Goal: Task Accomplishment & Management: Use online tool/utility

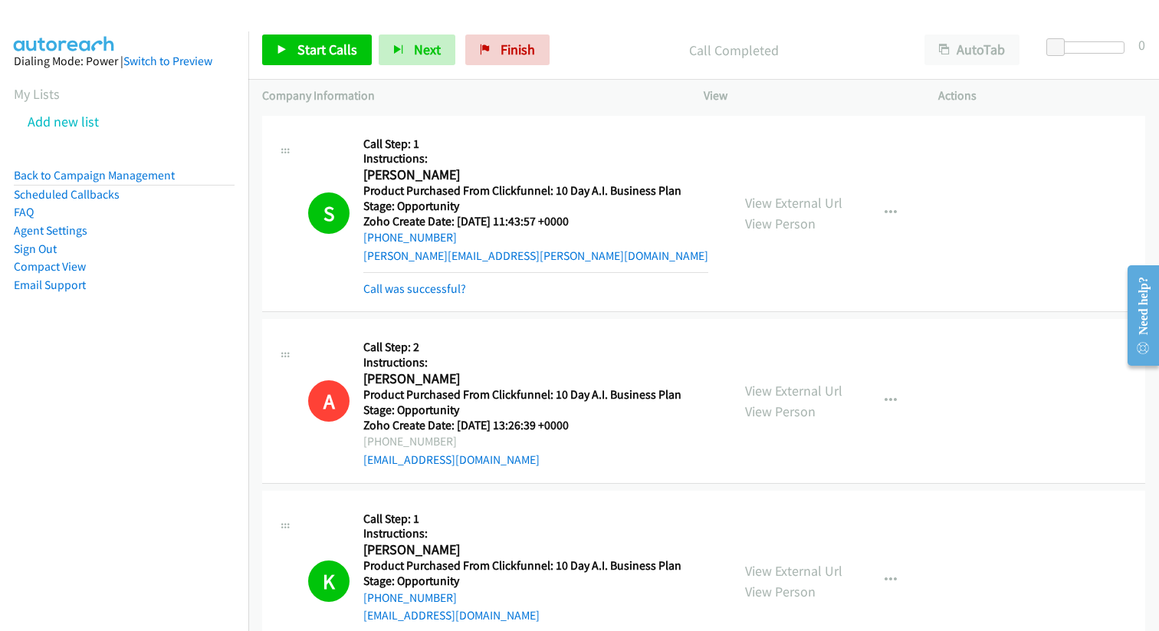
scroll to position [3608, 0]
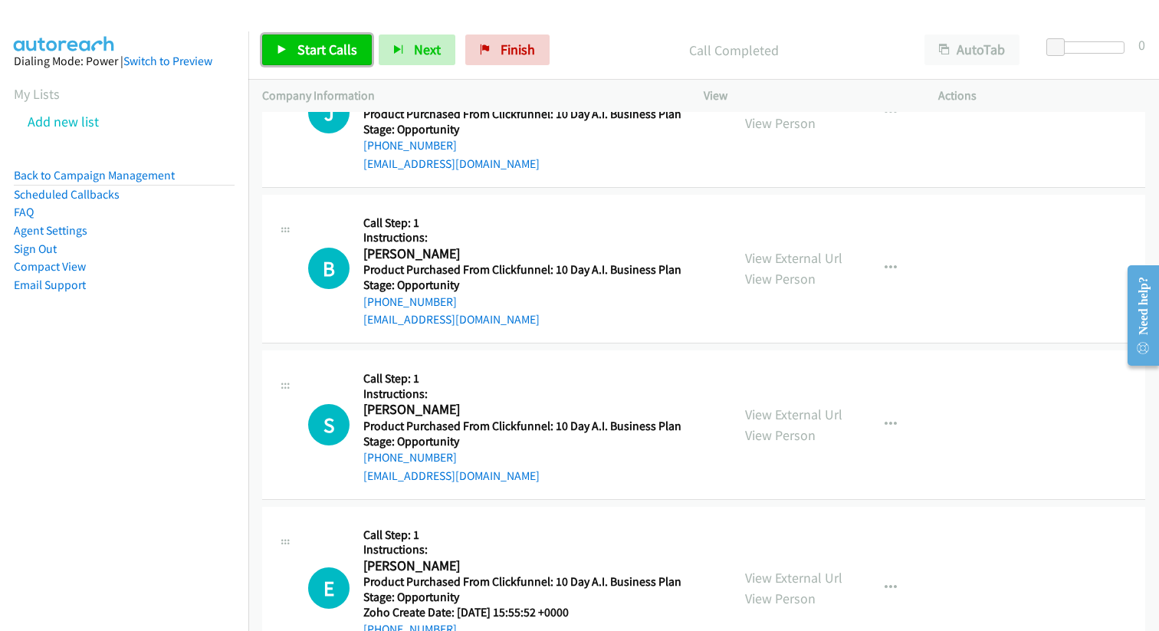
click at [339, 55] on span "Start Calls" at bounding box center [327, 50] width 60 height 18
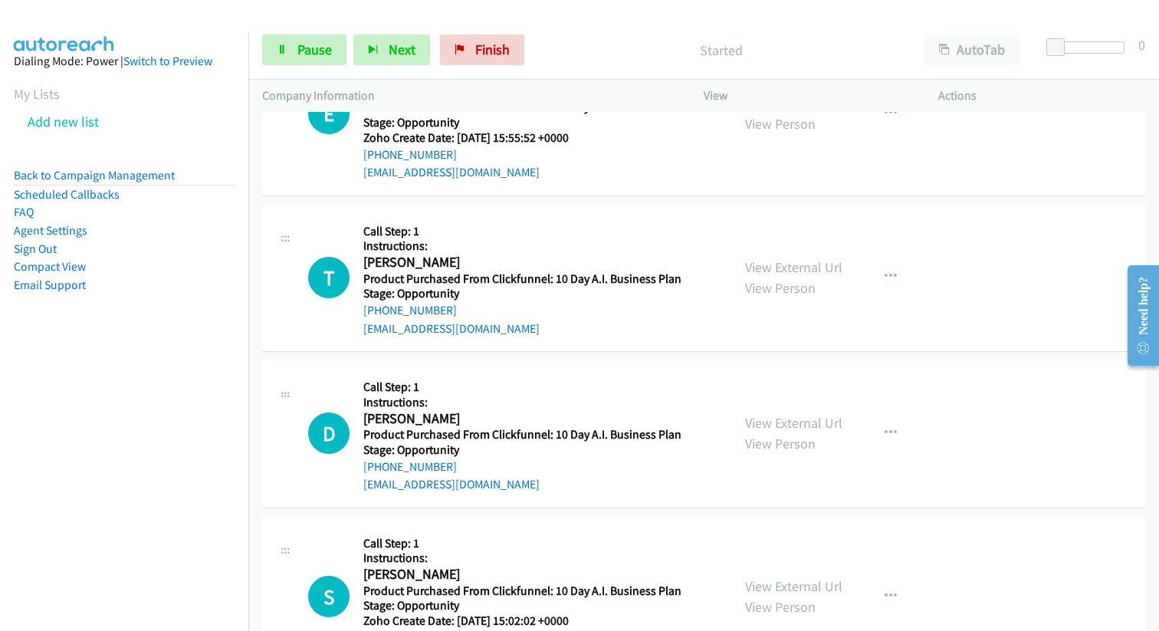
scroll to position [4108, 0]
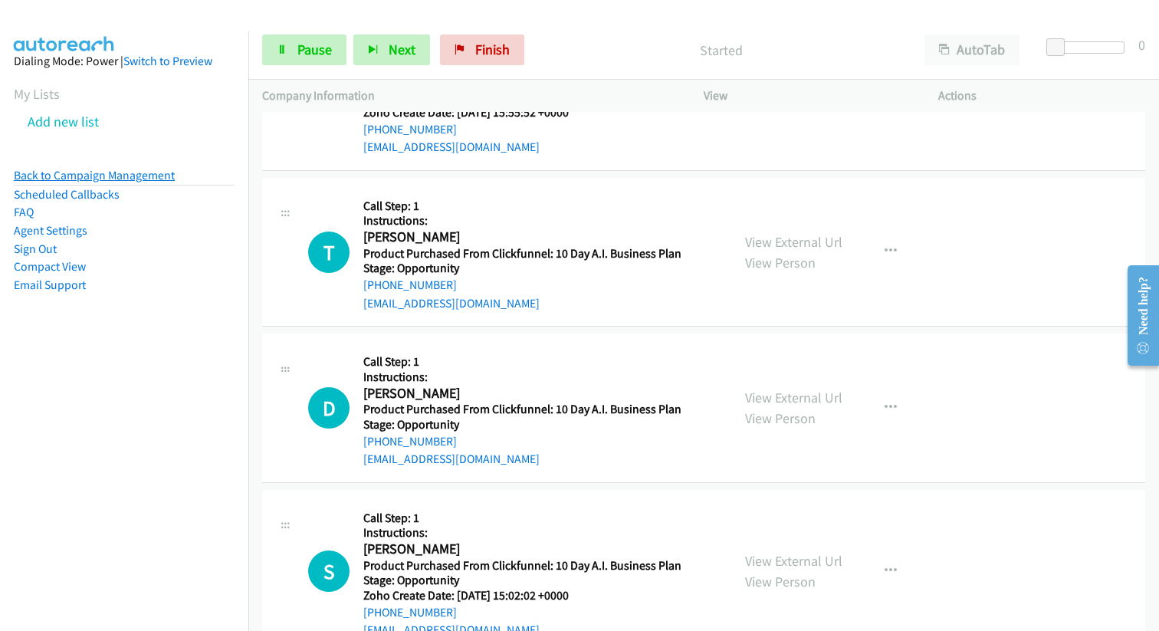
click at [116, 176] on link "Back to Campaign Management" at bounding box center [94, 175] width 161 height 15
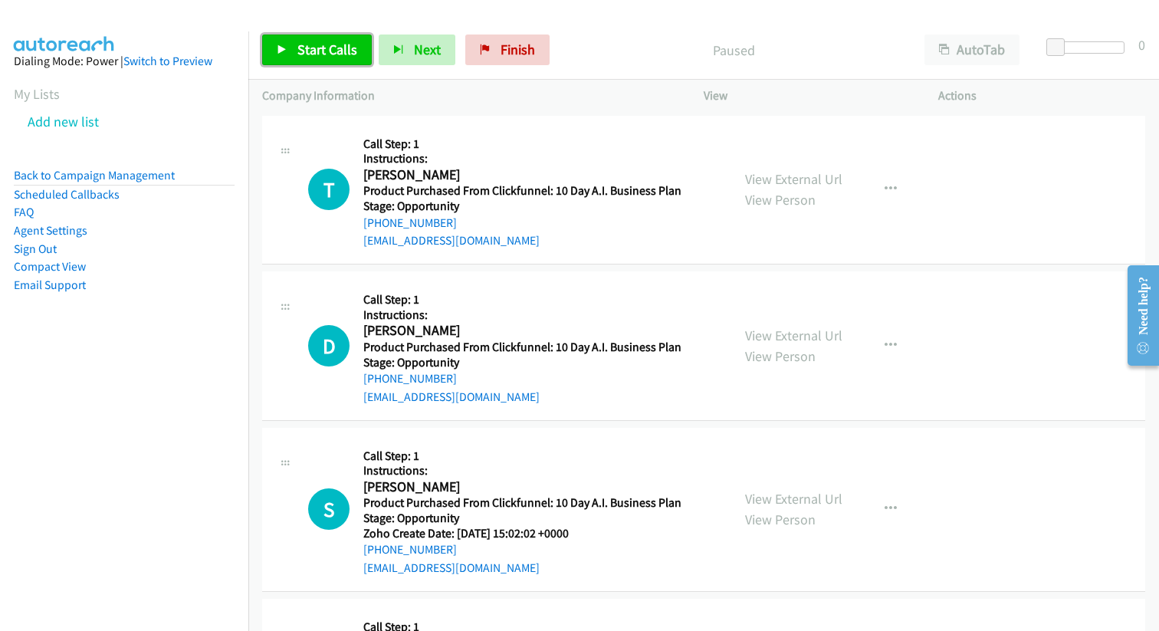
click at [307, 47] on span "Start Calls" at bounding box center [327, 50] width 60 height 18
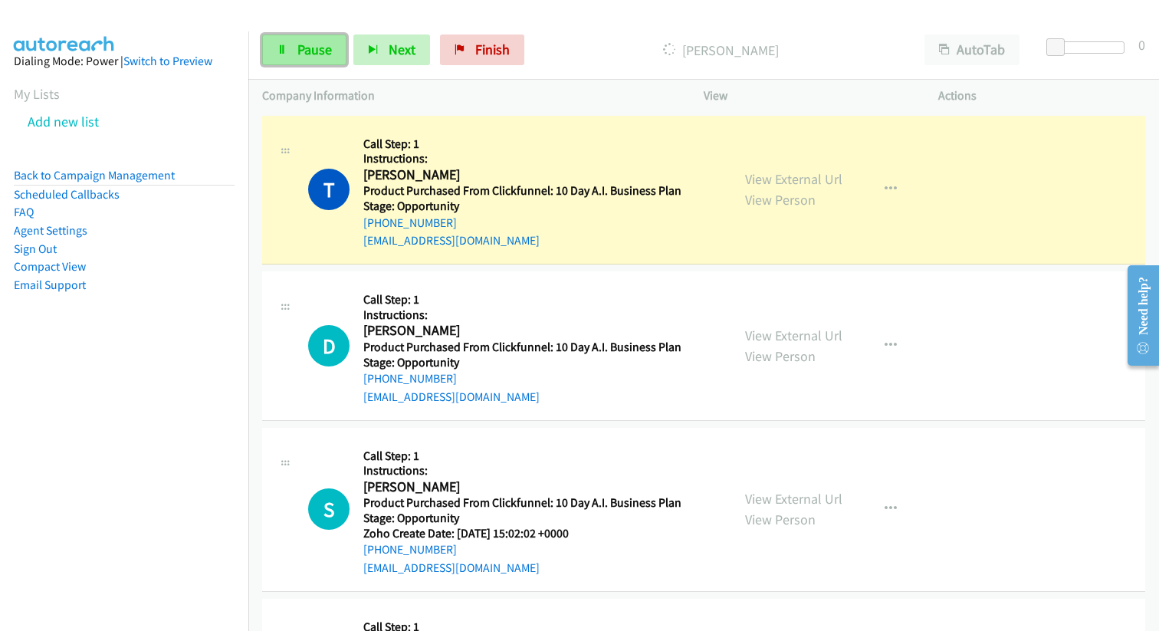
click at [307, 50] on span "Pause" at bounding box center [314, 50] width 34 height 18
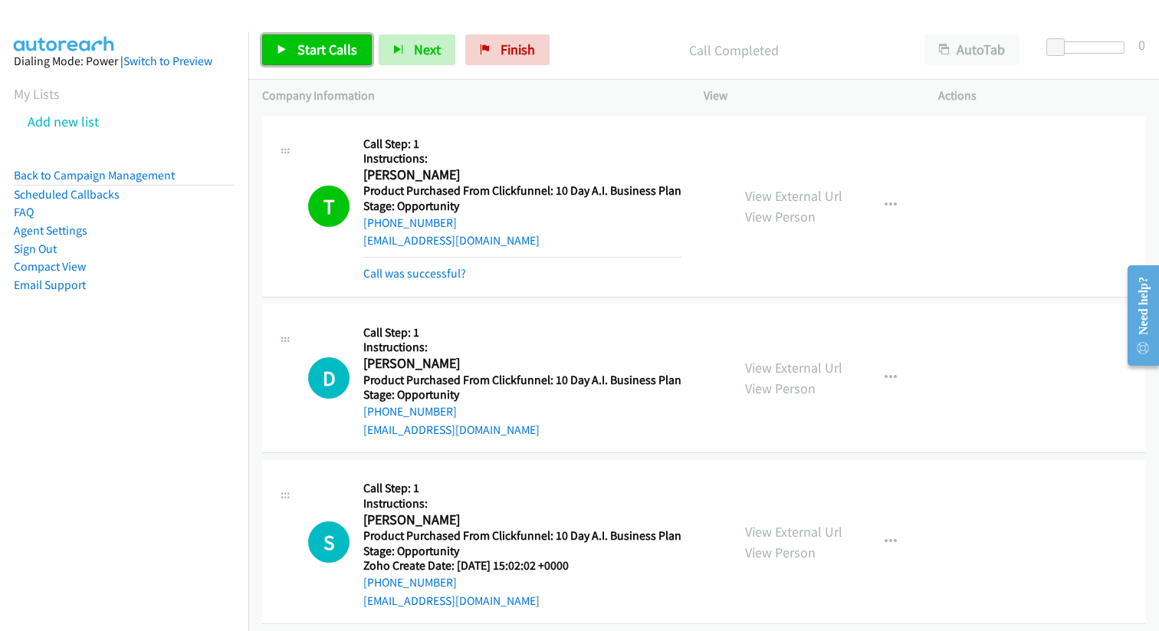
click at [330, 51] on span "Start Calls" at bounding box center [327, 50] width 60 height 18
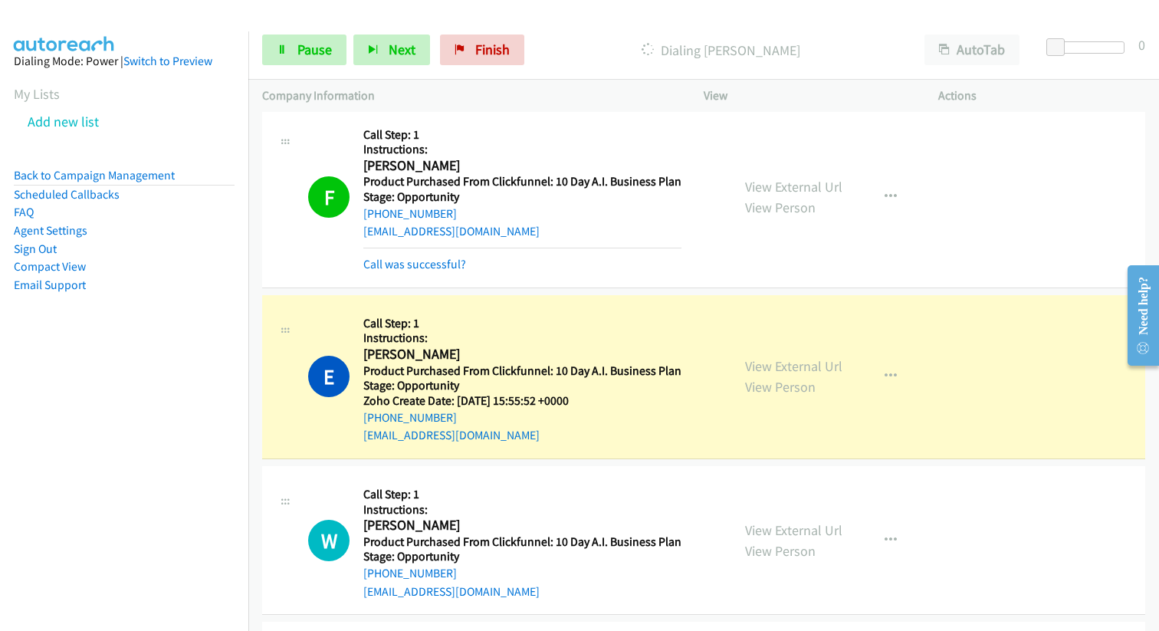
scroll to position [585, 0]
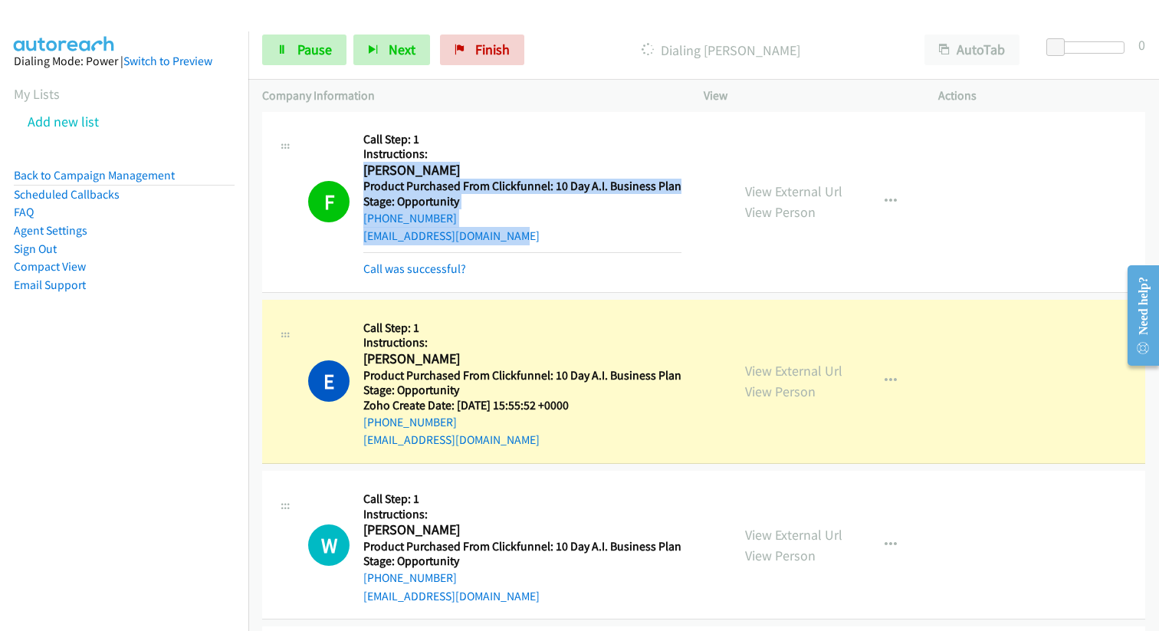
drag, startPoint x: 365, startPoint y: 167, endPoint x: 550, endPoint y: 231, distance: 196.3
click at [550, 231] on div "Callback Scheduled Call Step: 1 Instructions: Fernando Arroyo America/Denver Pr…" at bounding box center [522, 201] width 318 height 153
copy div "Fernando Arroyo America/Denver Product Purchased From Clickfunnel: 10 Day A.I. …"
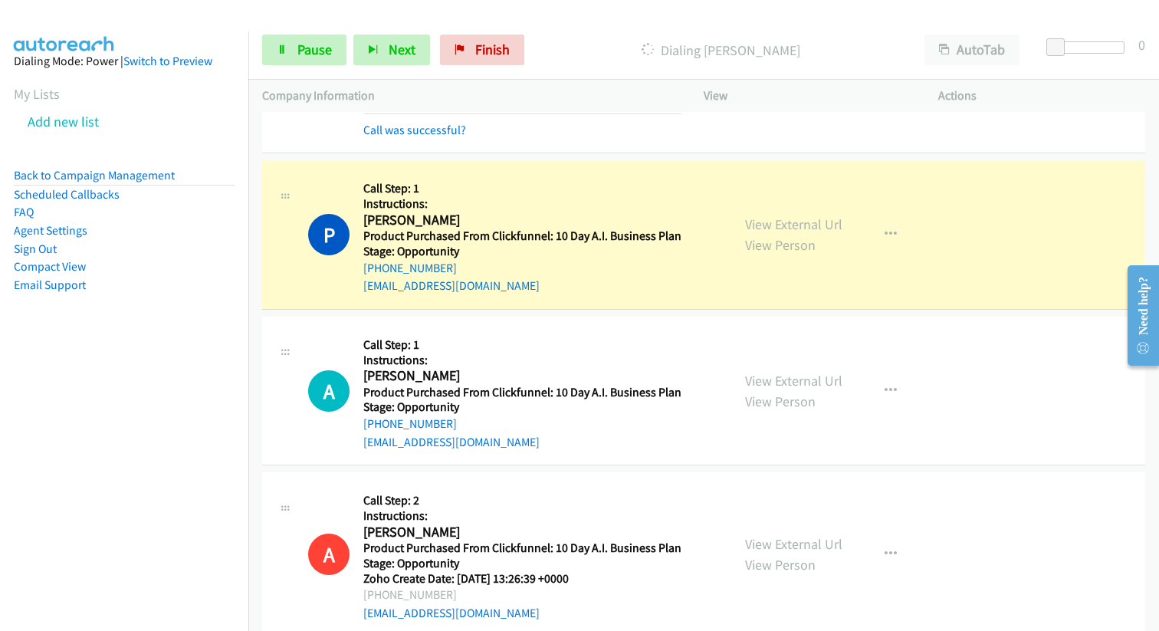
scroll to position [2244, 0]
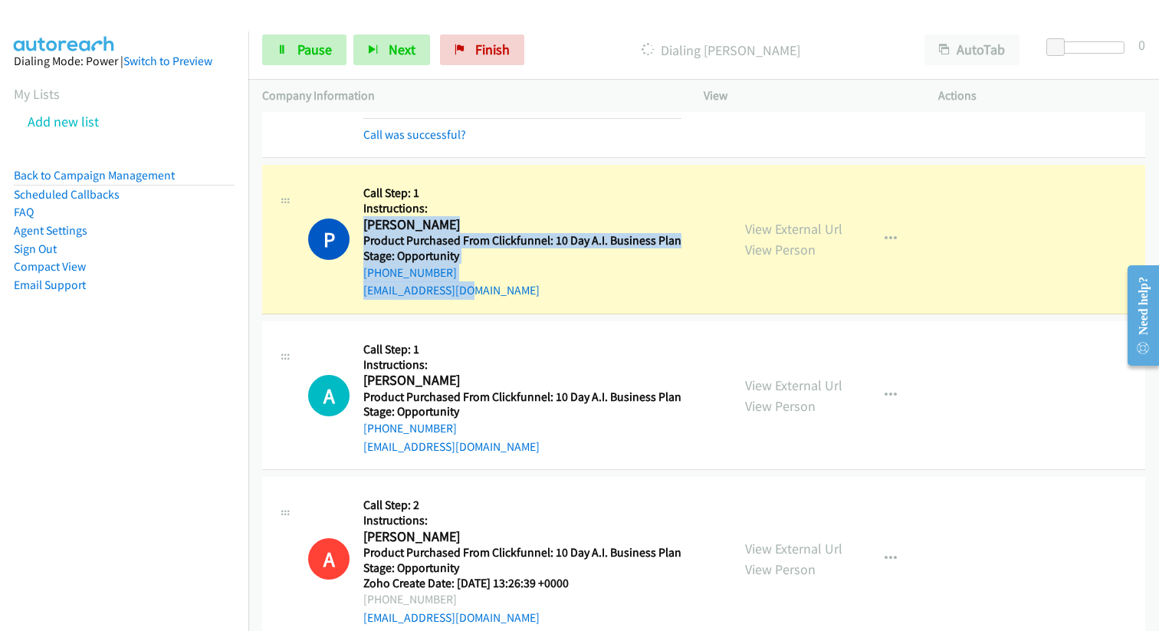
drag, startPoint x: 362, startPoint y: 227, endPoint x: 488, endPoint y: 284, distance: 138.2
click at [488, 285] on div "Callback Scheduled Call Step: 1 Instructions: Pedro J. Mora America/Puerto_Rico…" at bounding box center [522, 239] width 318 height 121
copy div "Pedro J. Mora America/Puerto_Rico Product Purchased From Clickfunnel: 10 Day A.…"
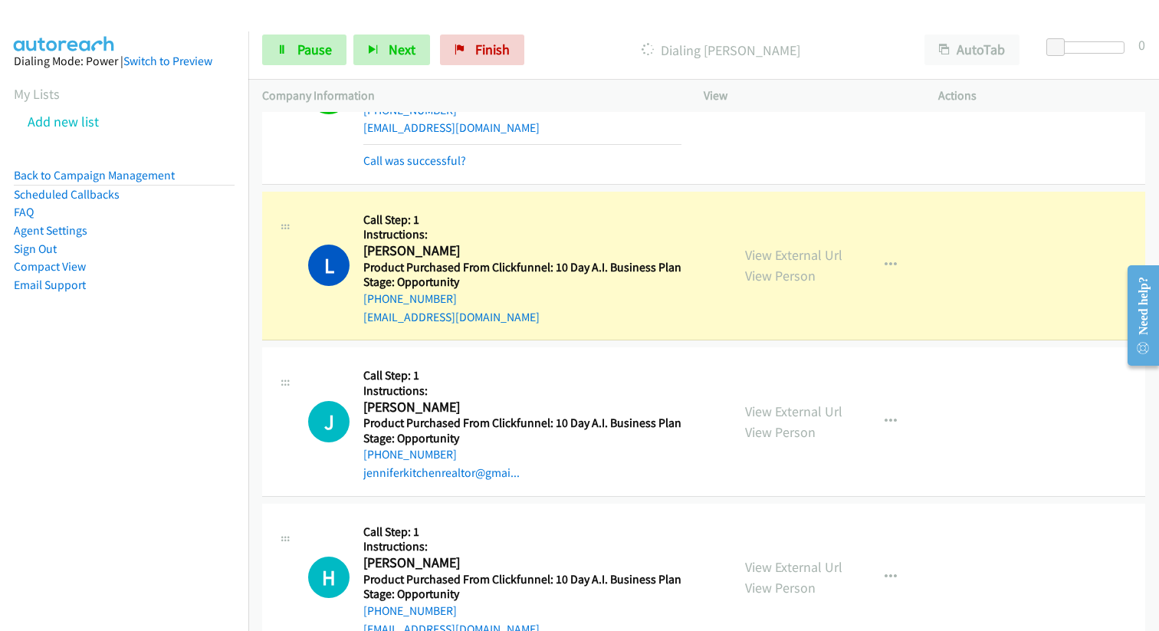
scroll to position [4200, 0]
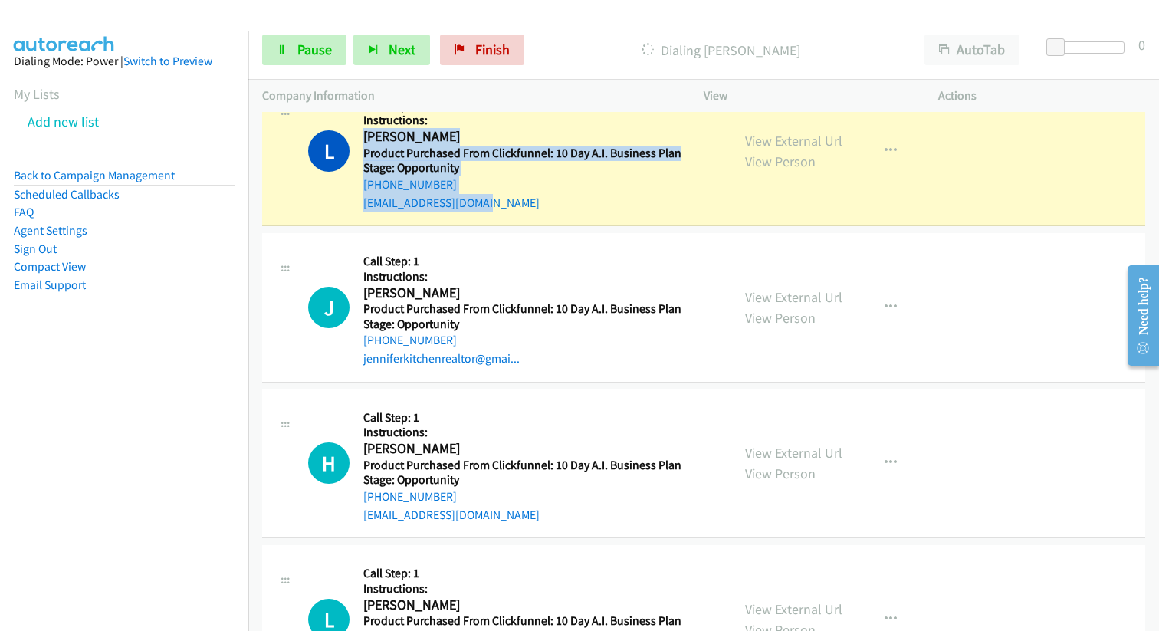
drag, startPoint x: 363, startPoint y: 136, endPoint x: 533, endPoint y: 214, distance: 186.5
click at [533, 215] on div "L Callback Scheduled Call Step: 1 Instructions: Leroy Dodd America/Chicago Prod…" at bounding box center [703, 151] width 883 height 149
copy div "Leroy Dodd America/Chicago Product Purchased From Clickfunnel: 10 Day A.I. Busi…"
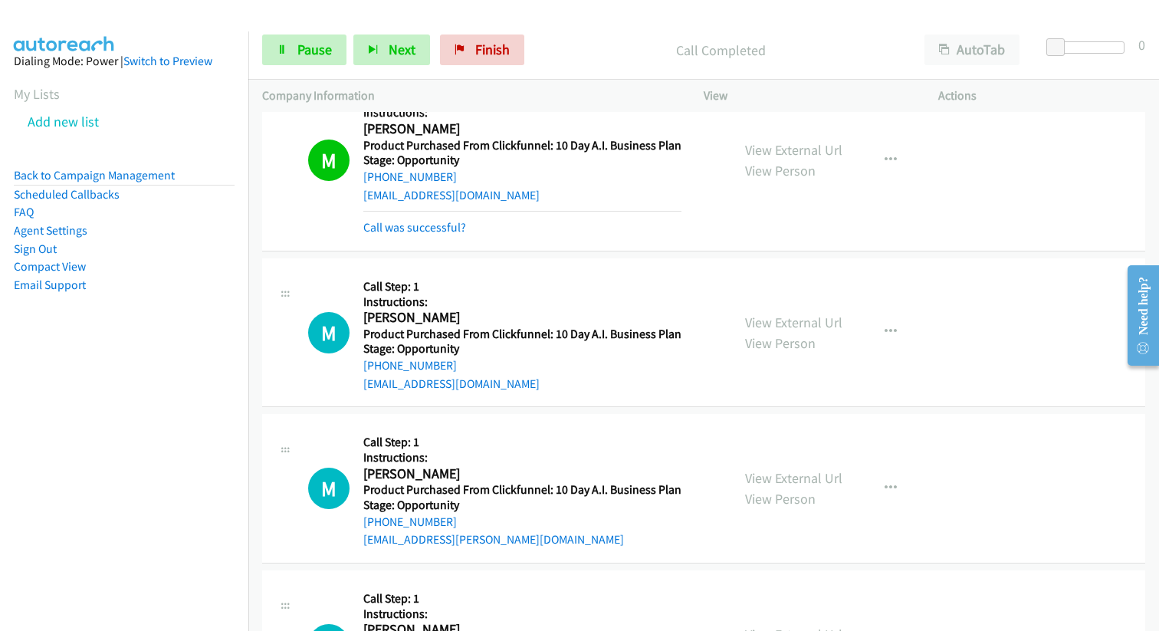
scroll to position [5720, 0]
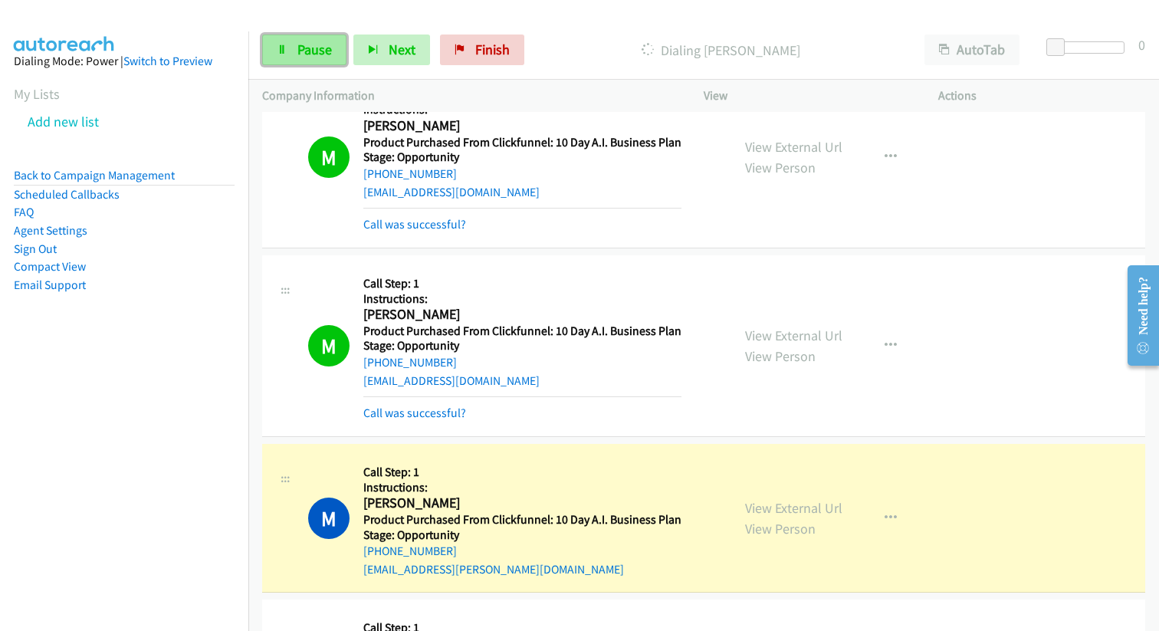
click at [336, 59] on link "Pause" at bounding box center [304, 49] width 84 height 31
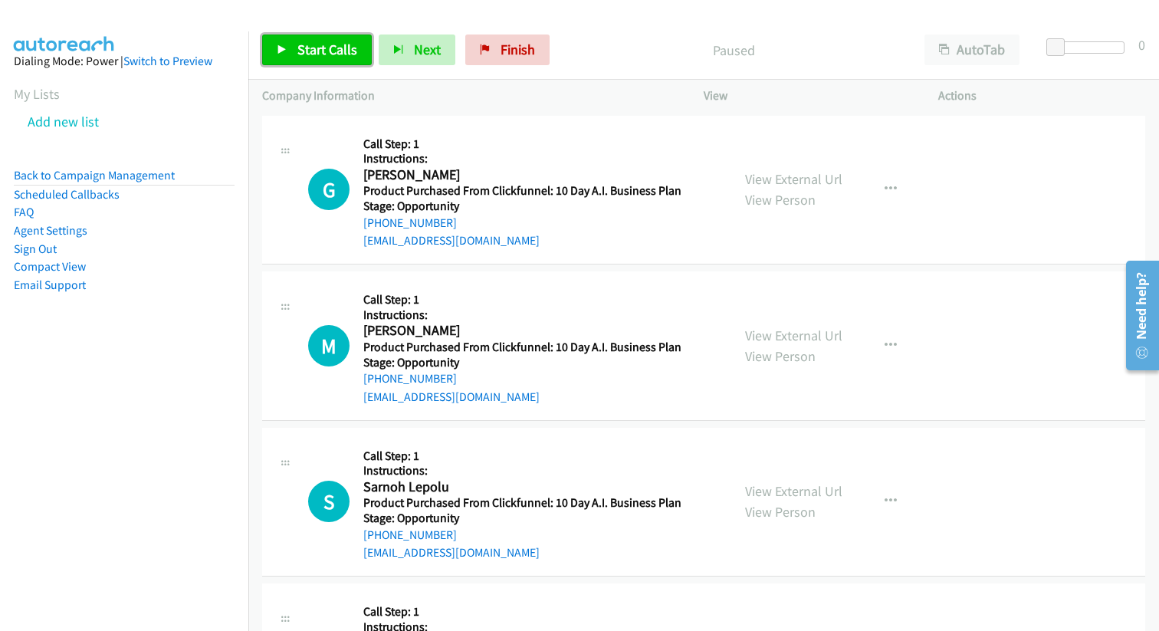
click at [298, 52] on span "Start Calls" at bounding box center [327, 50] width 60 height 18
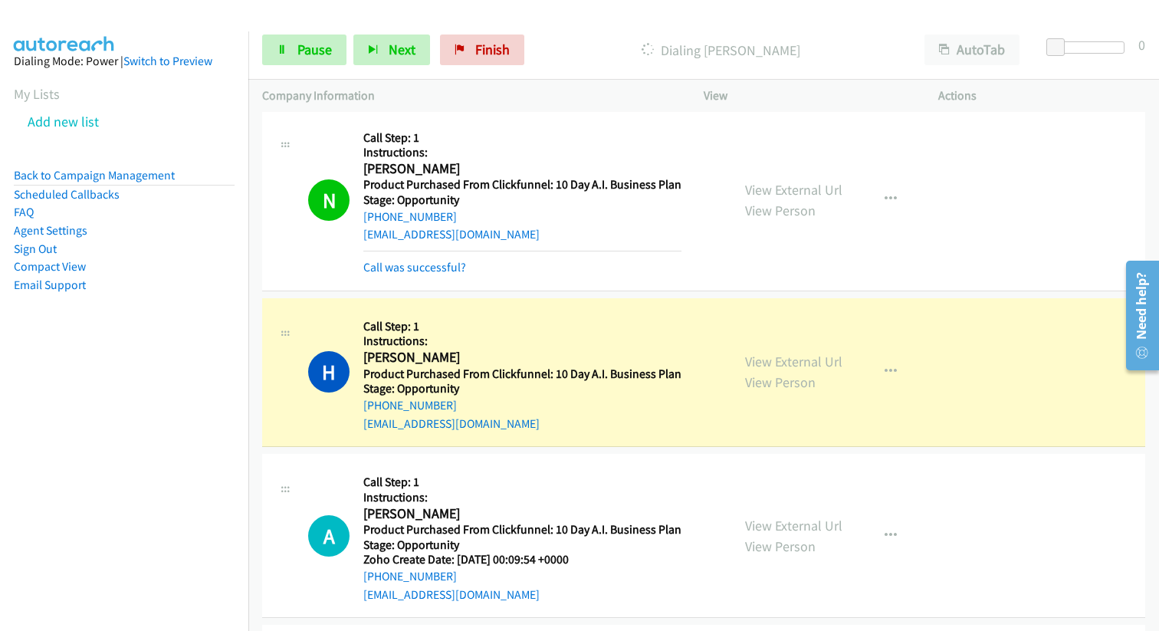
scroll to position [6497, 0]
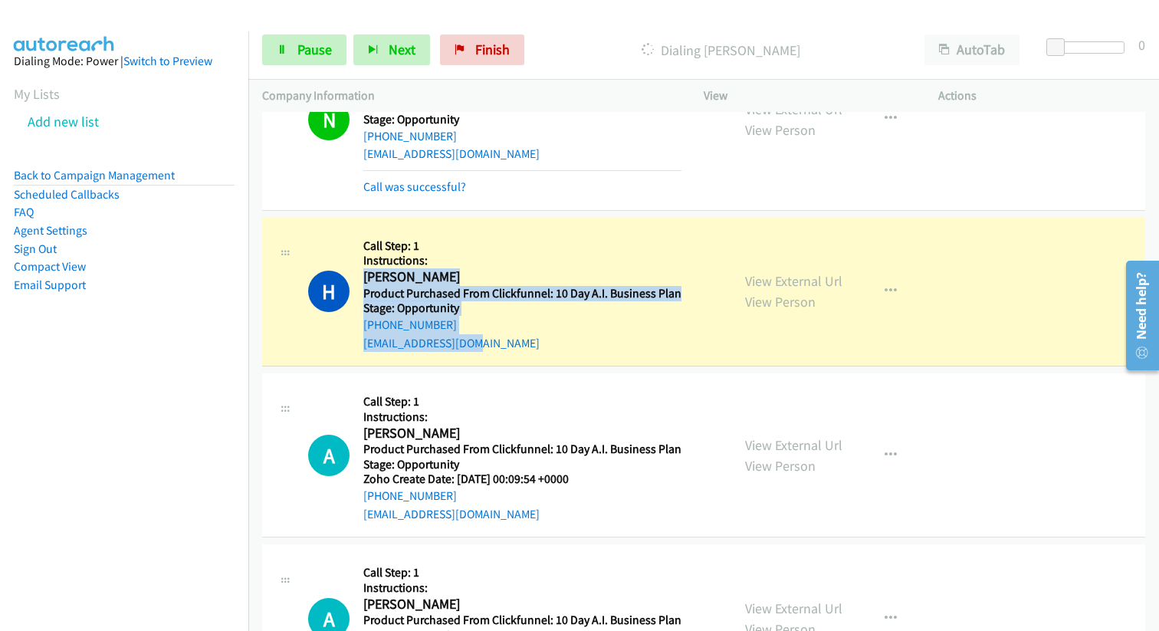
drag, startPoint x: 365, startPoint y: 276, endPoint x: 497, endPoint y: 350, distance: 152.0
click at [499, 351] on div "Callback Scheduled Call Step: 1 Instructions: Hershy Brunner America/New_York P…" at bounding box center [522, 291] width 318 height 121
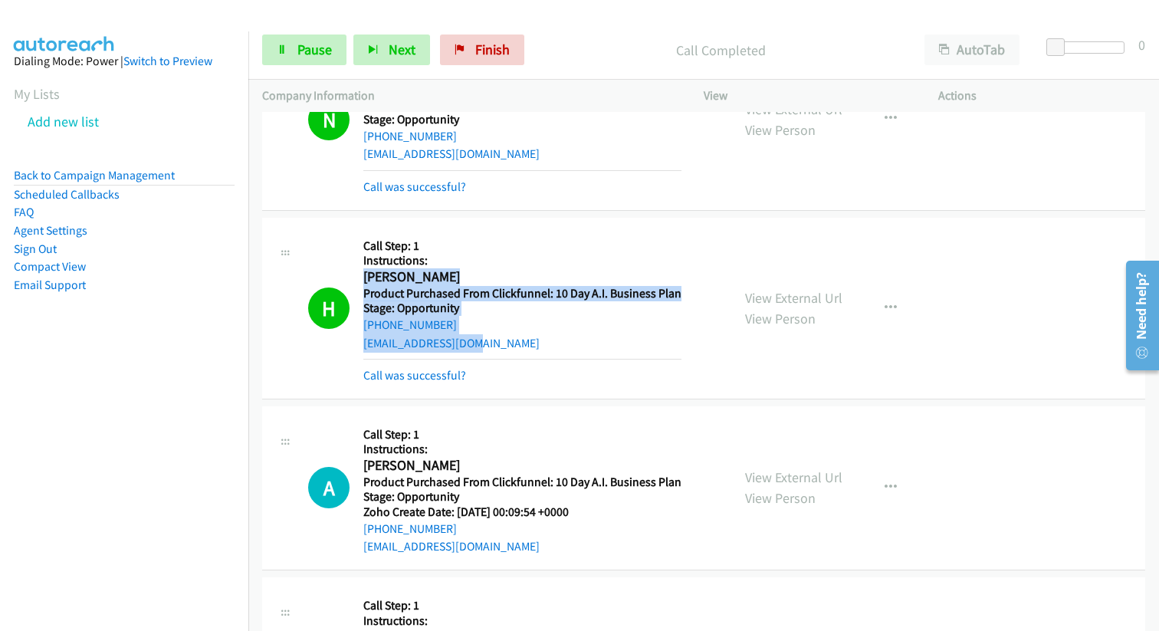
copy div "Hershy Brunner America/New_York Product Purchased From Clickfunnel: 10 Day A.I.…"
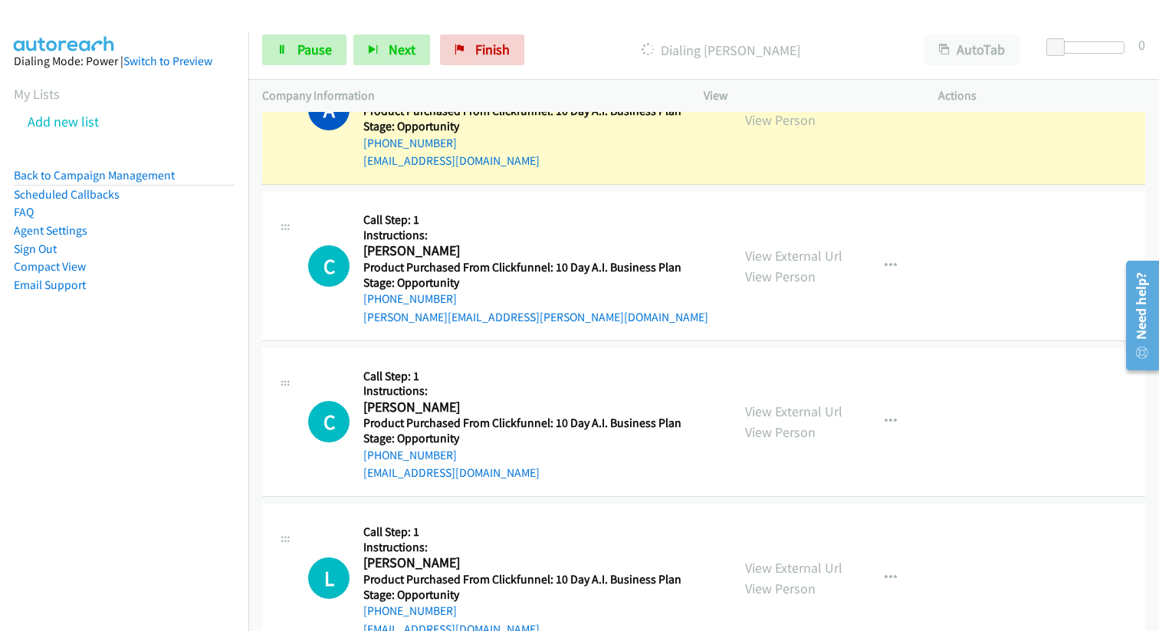
scroll to position [7072, 0]
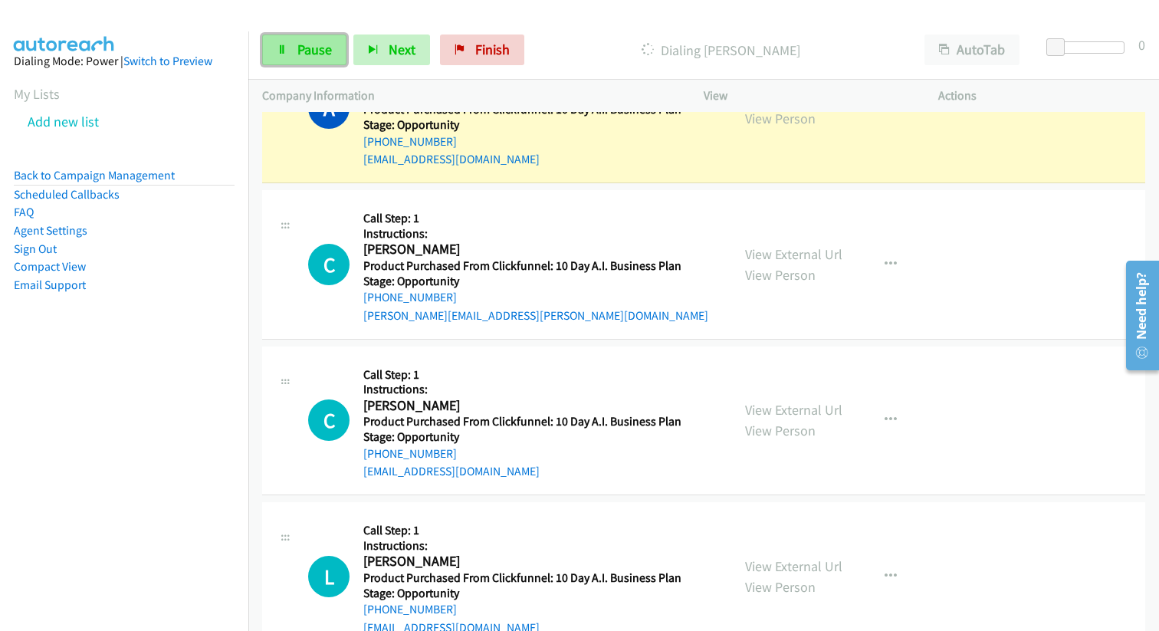
click at [287, 48] on link "Pause" at bounding box center [304, 49] width 84 height 31
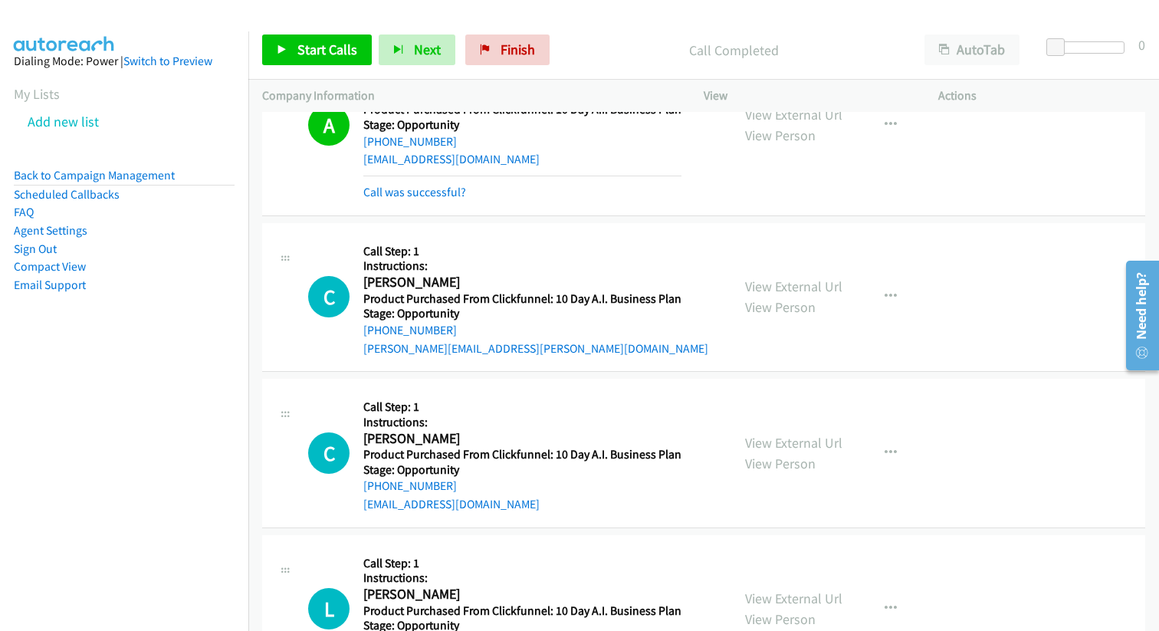
scroll to position [7089, 0]
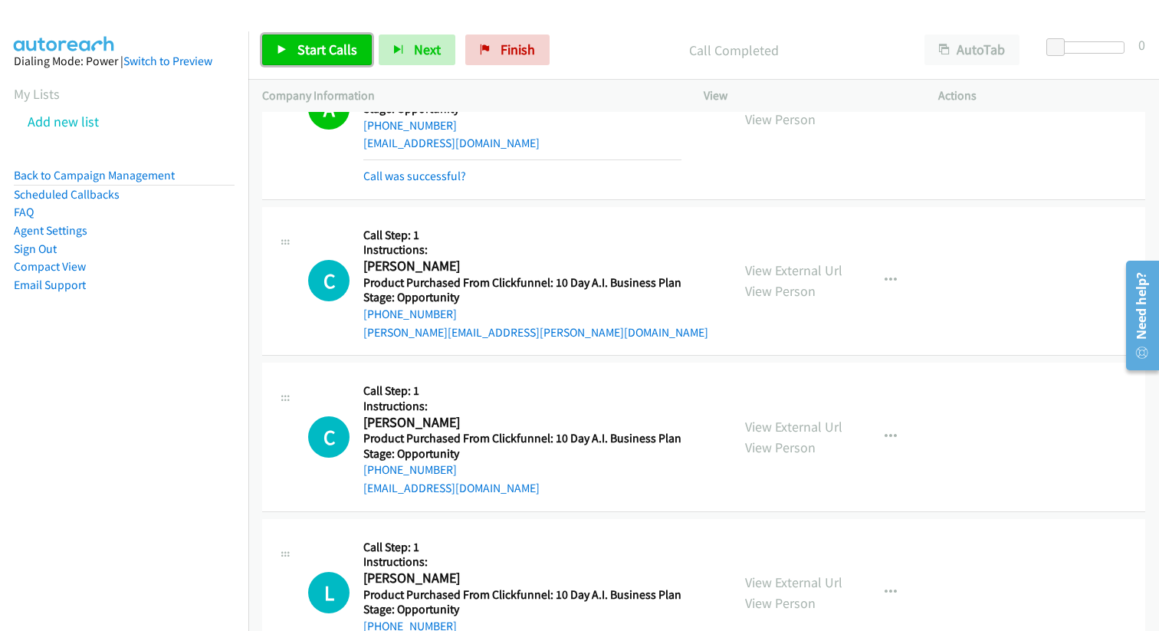
click at [315, 47] on span "Start Calls" at bounding box center [327, 50] width 60 height 18
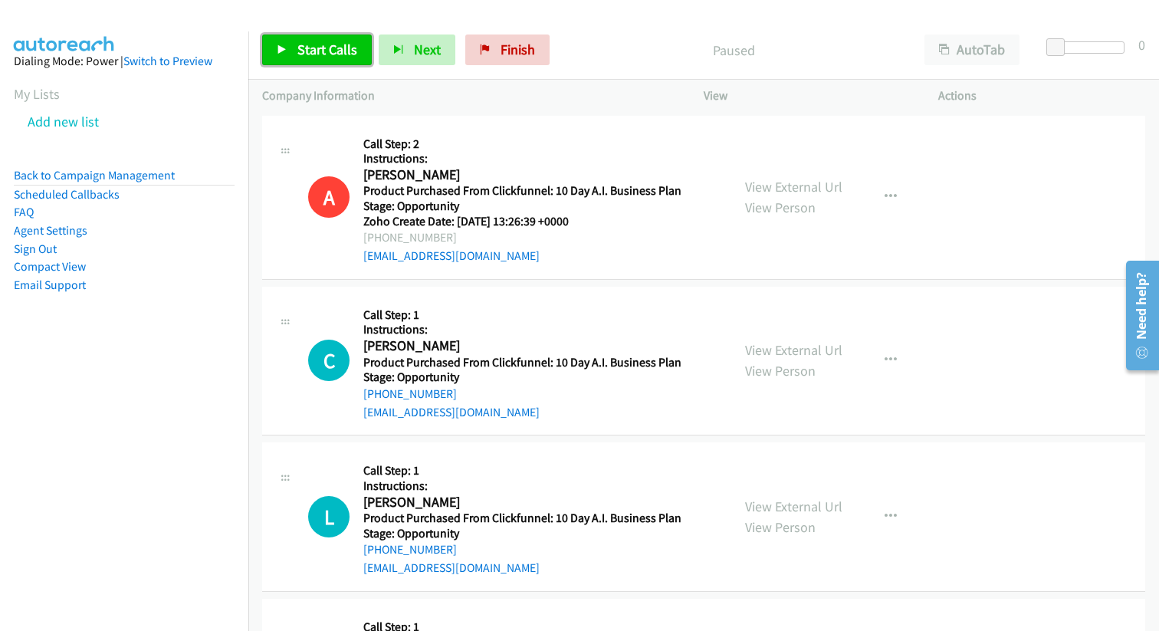
click at [341, 48] on span "Start Calls" at bounding box center [327, 50] width 60 height 18
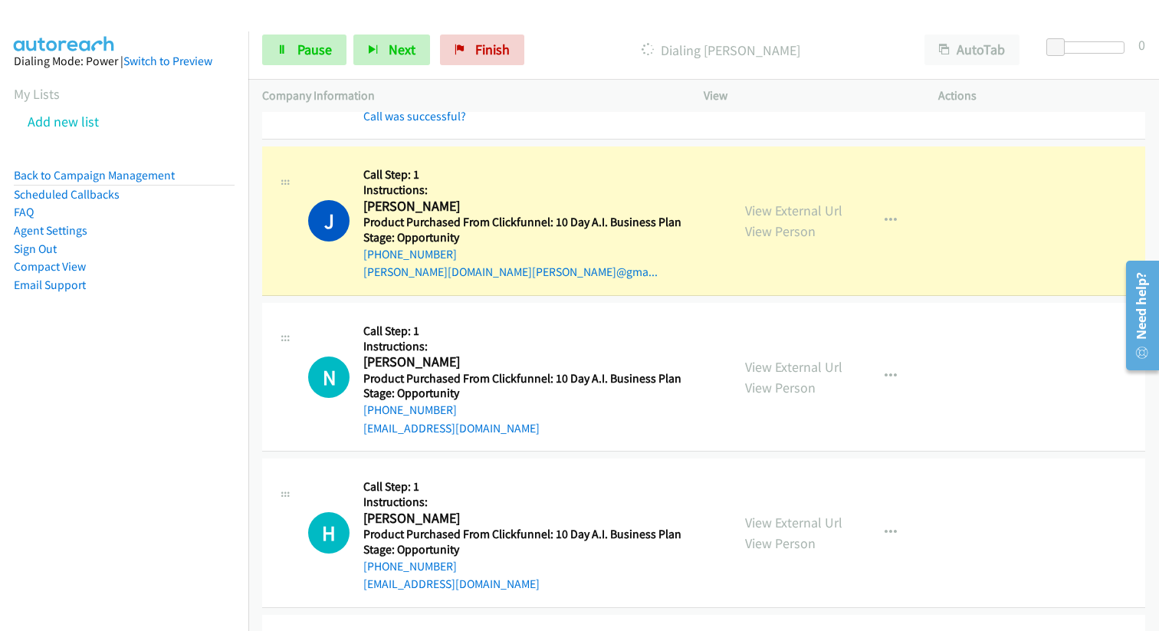
scroll to position [1082, 0]
